Goal: Check status: Check status

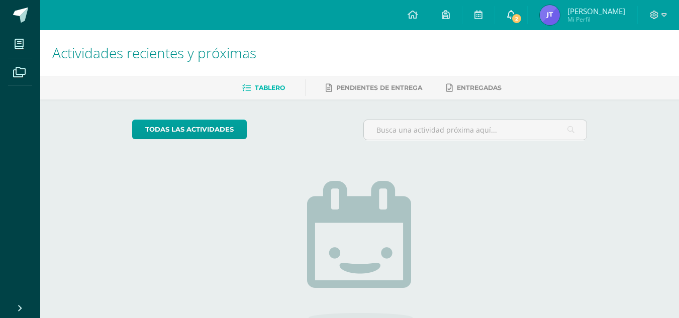
click at [515, 22] on span "2" at bounding box center [516, 18] width 11 height 11
click at [543, 14] on img at bounding box center [550, 15] width 20 height 20
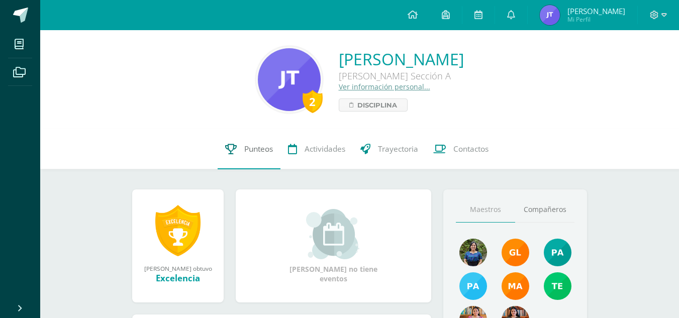
click at [268, 156] on link "Punteos" at bounding box center [249, 149] width 63 height 40
